Goal: Find specific page/section: Find specific page/section

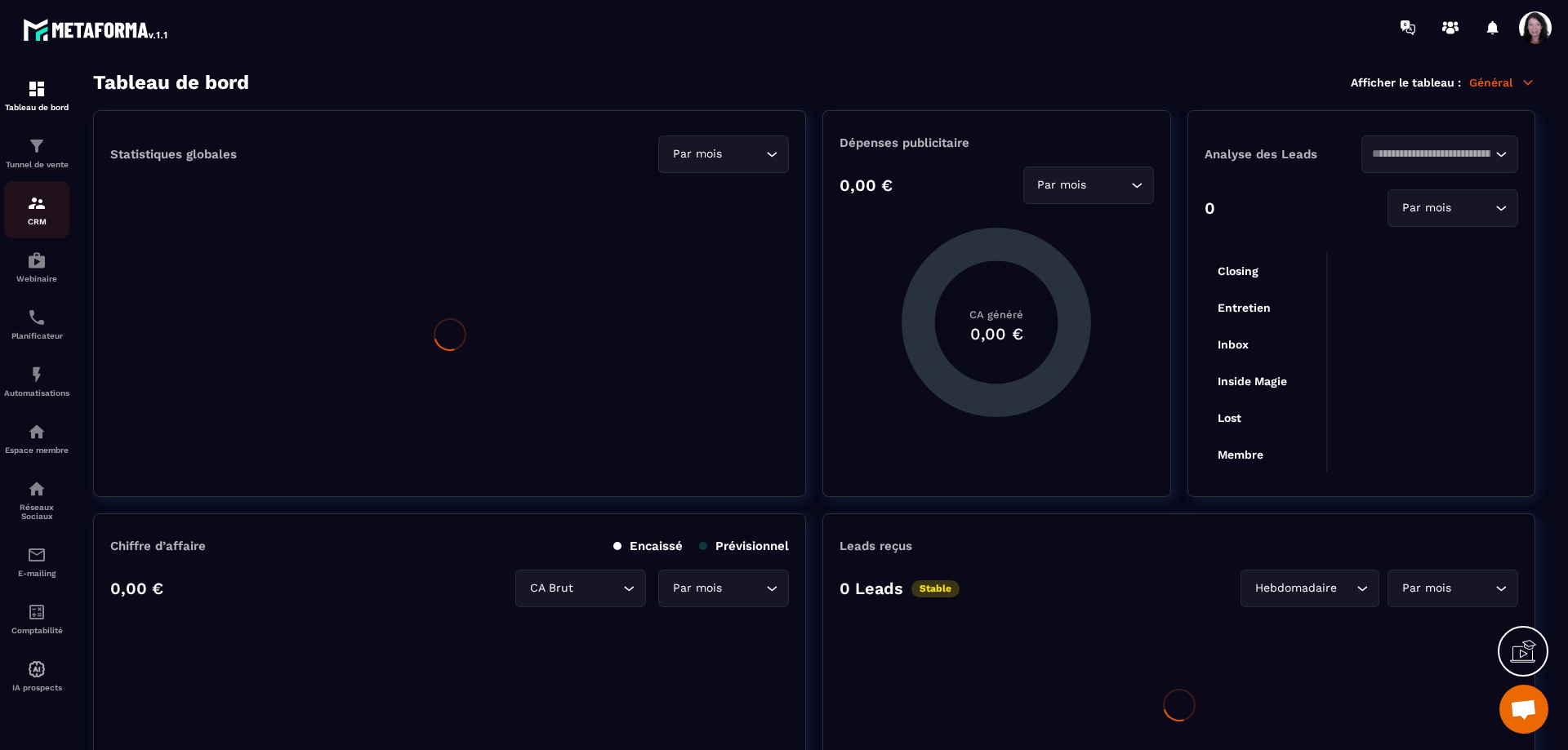
click at [40, 213] on img at bounding box center [36, 203] width 19 height 19
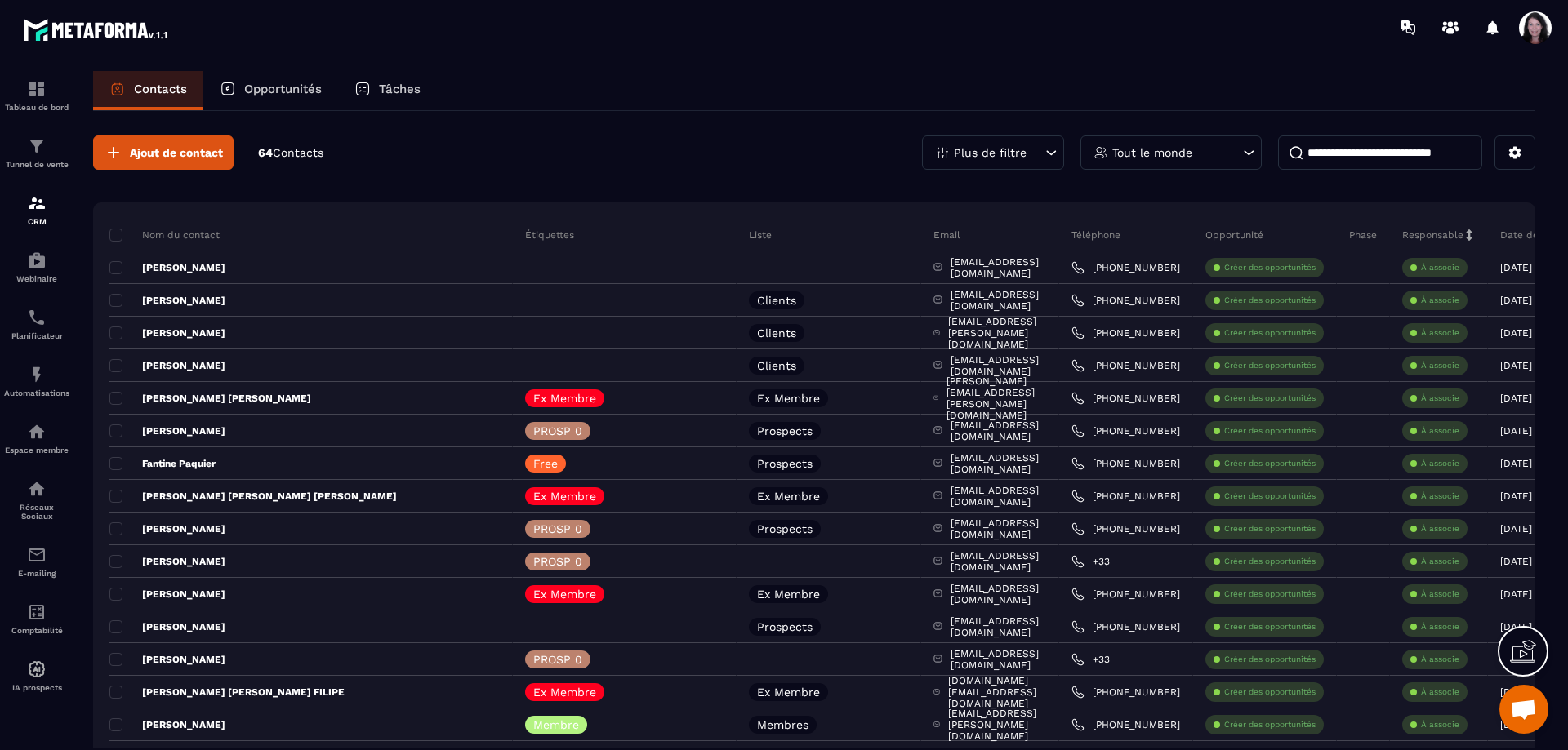
click at [1357, 155] on input at bounding box center [1380, 152] width 204 height 35
paste input "**********"
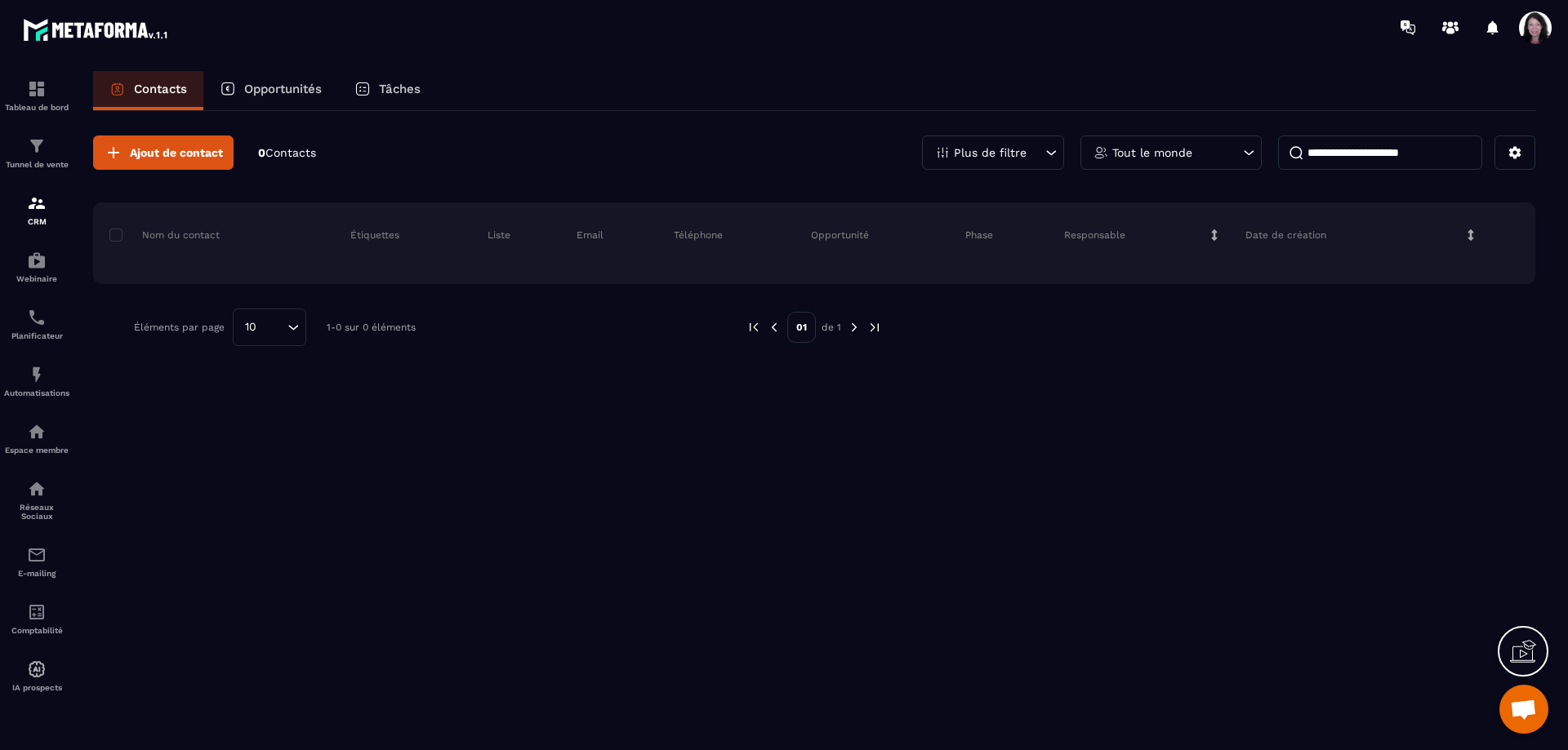
type input "**********"
